Goal: Information Seeking & Learning: Learn about a topic

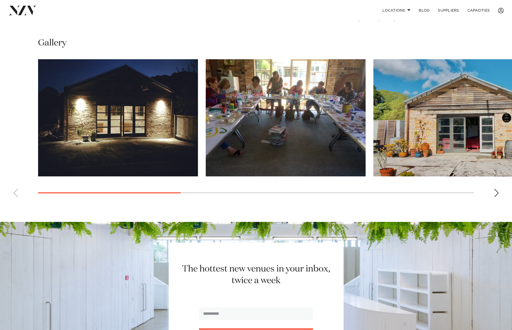
scroll to position [300, 0]
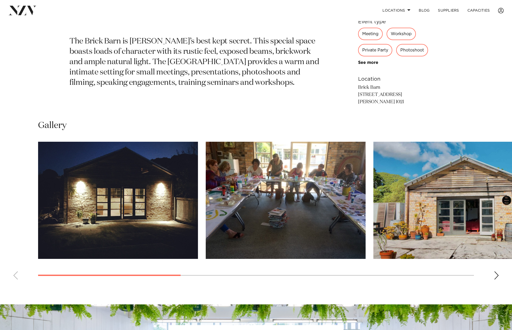
click at [494, 272] on div "Next slide" at bounding box center [495, 276] width 5 height 8
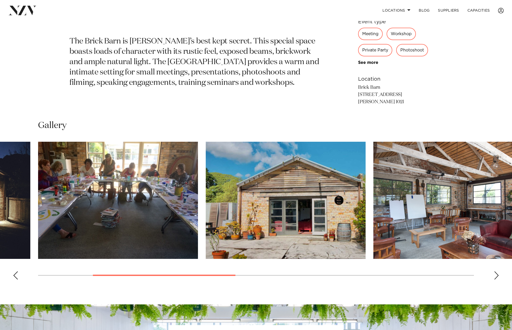
click at [494, 272] on div "Next slide" at bounding box center [495, 276] width 5 height 8
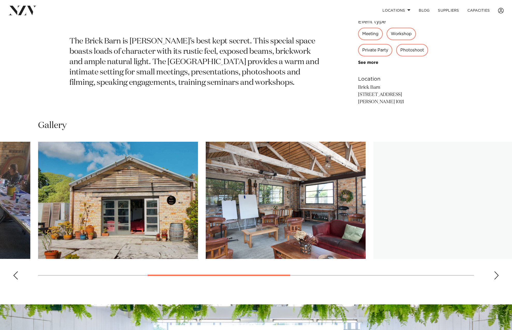
click at [494, 272] on div "Next slide" at bounding box center [495, 276] width 5 height 8
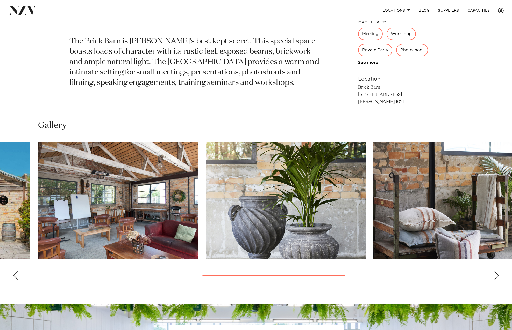
click at [494, 272] on div "Next slide" at bounding box center [495, 276] width 5 height 8
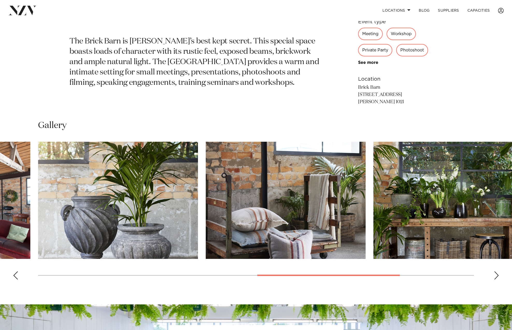
click at [494, 272] on div "Next slide" at bounding box center [495, 276] width 5 height 8
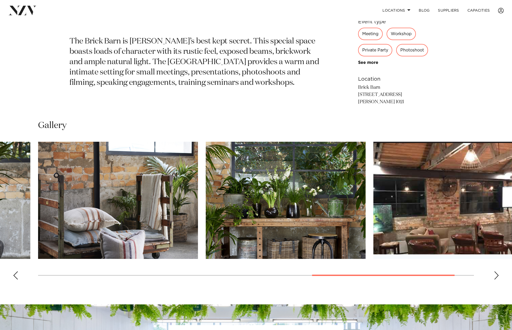
click at [494, 272] on div "Next slide" at bounding box center [495, 276] width 5 height 8
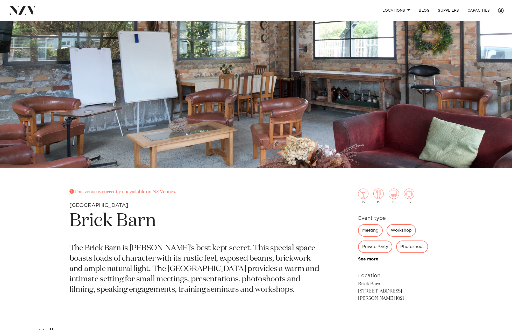
scroll to position [15, 0]
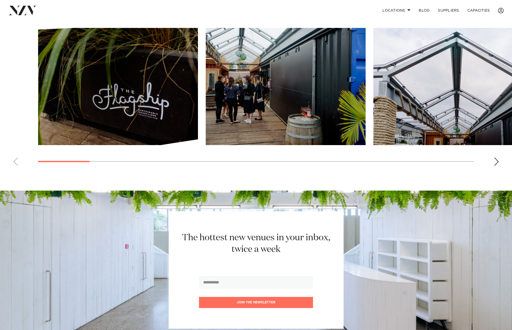
scroll to position [310, 0]
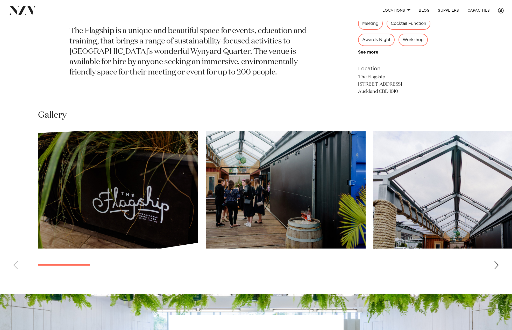
click at [497, 269] on div "Next slide" at bounding box center [495, 265] width 5 height 8
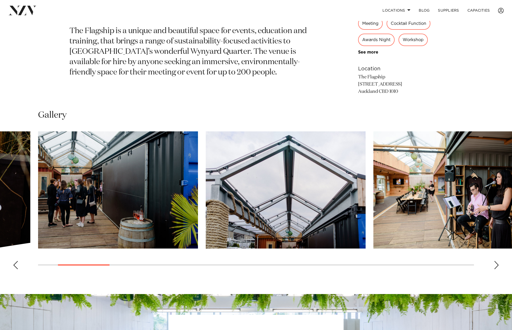
click at [497, 269] on div "Next slide" at bounding box center [495, 265] width 5 height 8
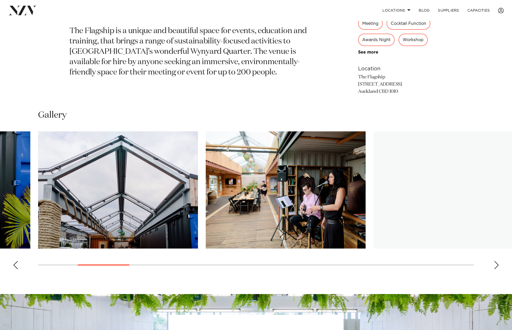
click at [497, 269] on div "Next slide" at bounding box center [495, 265] width 5 height 8
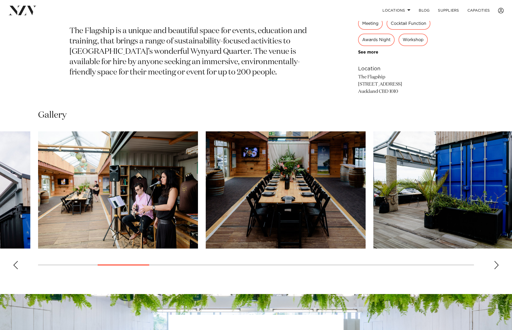
click at [497, 269] on div "Next slide" at bounding box center [495, 265] width 5 height 8
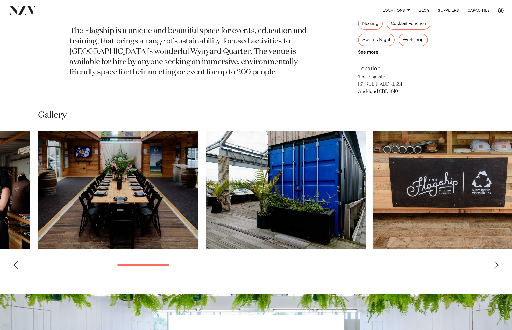
click at [497, 269] on div "Next slide" at bounding box center [495, 265] width 5 height 8
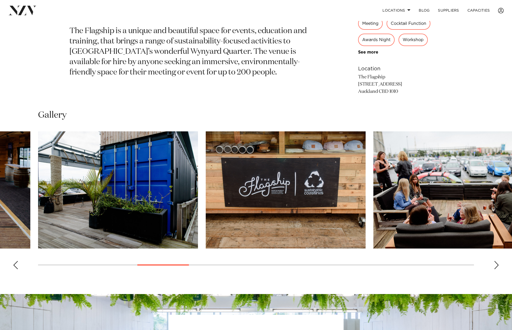
click at [496, 269] on div "Next slide" at bounding box center [495, 265] width 5 height 8
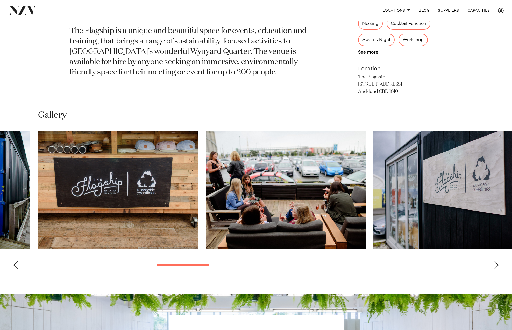
click at [496, 269] on div "Next slide" at bounding box center [495, 265] width 5 height 8
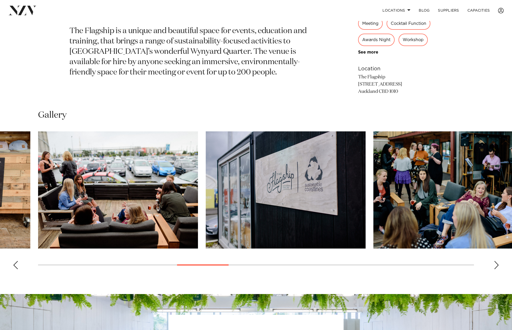
click at [496, 269] on div "Next slide" at bounding box center [495, 265] width 5 height 8
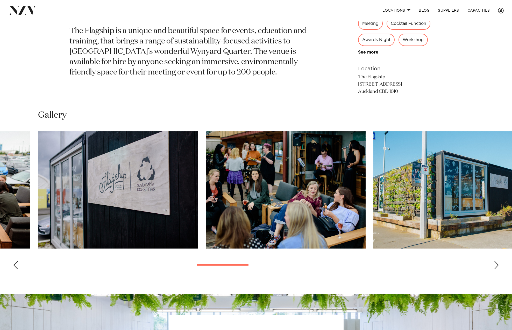
click at [496, 269] on div "Next slide" at bounding box center [495, 265] width 5 height 8
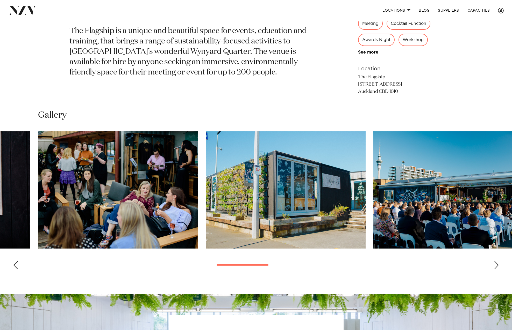
click at [496, 269] on div "Next slide" at bounding box center [495, 265] width 5 height 8
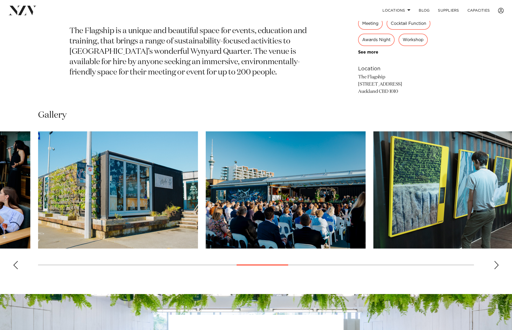
click at [496, 269] on div "Next slide" at bounding box center [495, 265] width 5 height 8
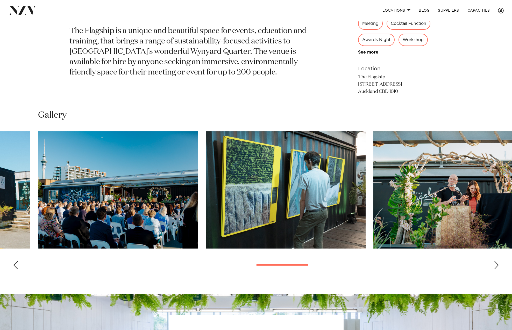
click at [496, 269] on div "Next slide" at bounding box center [495, 265] width 5 height 8
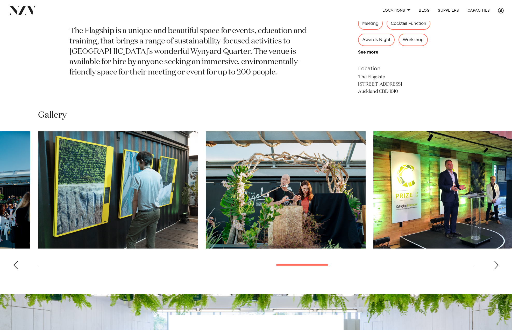
click at [496, 269] on div "Next slide" at bounding box center [495, 265] width 5 height 8
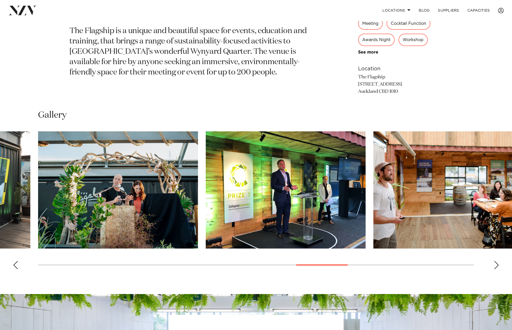
click at [498, 269] on div "Next slide" at bounding box center [495, 265] width 5 height 8
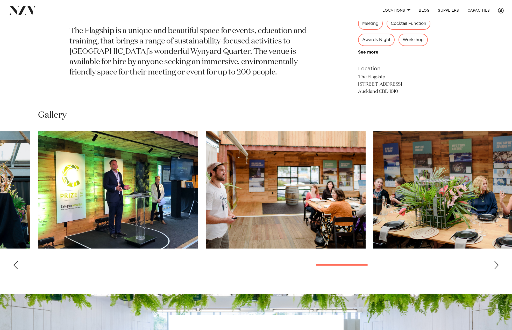
click at [498, 269] on div "Next slide" at bounding box center [495, 265] width 5 height 8
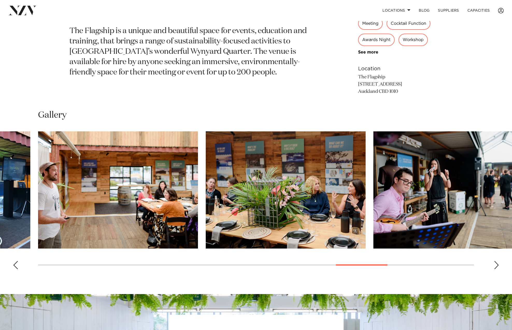
click at [498, 269] on div "Next slide" at bounding box center [495, 265] width 5 height 8
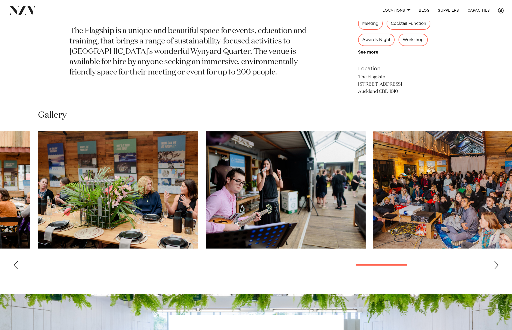
click at [495, 269] on div "Next slide" at bounding box center [495, 265] width 5 height 8
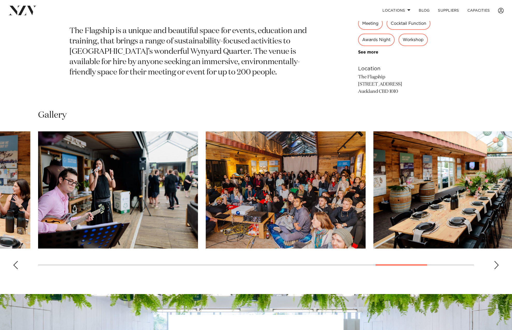
click at [497, 269] on div "Next slide" at bounding box center [495, 265] width 5 height 8
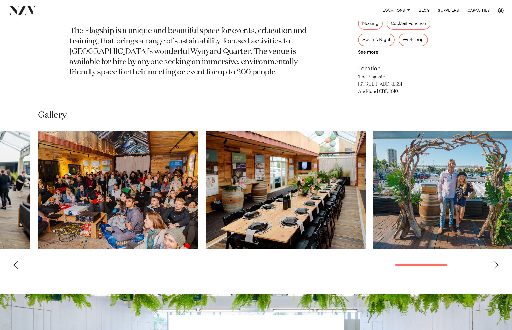
click at [497, 269] on div "Next slide" at bounding box center [495, 265] width 5 height 8
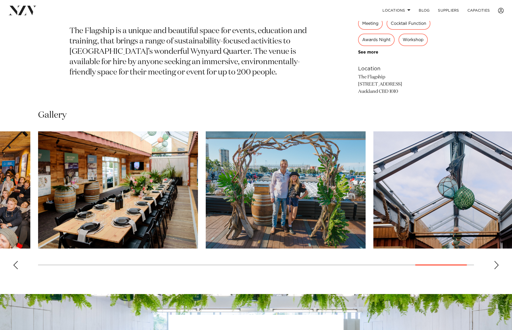
click at [497, 269] on div "Next slide" at bounding box center [495, 265] width 5 height 8
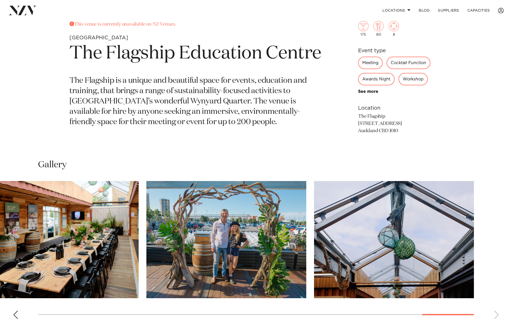
scroll to position [207, 0]
